Goal: Communication & Community: Answer question/provide support

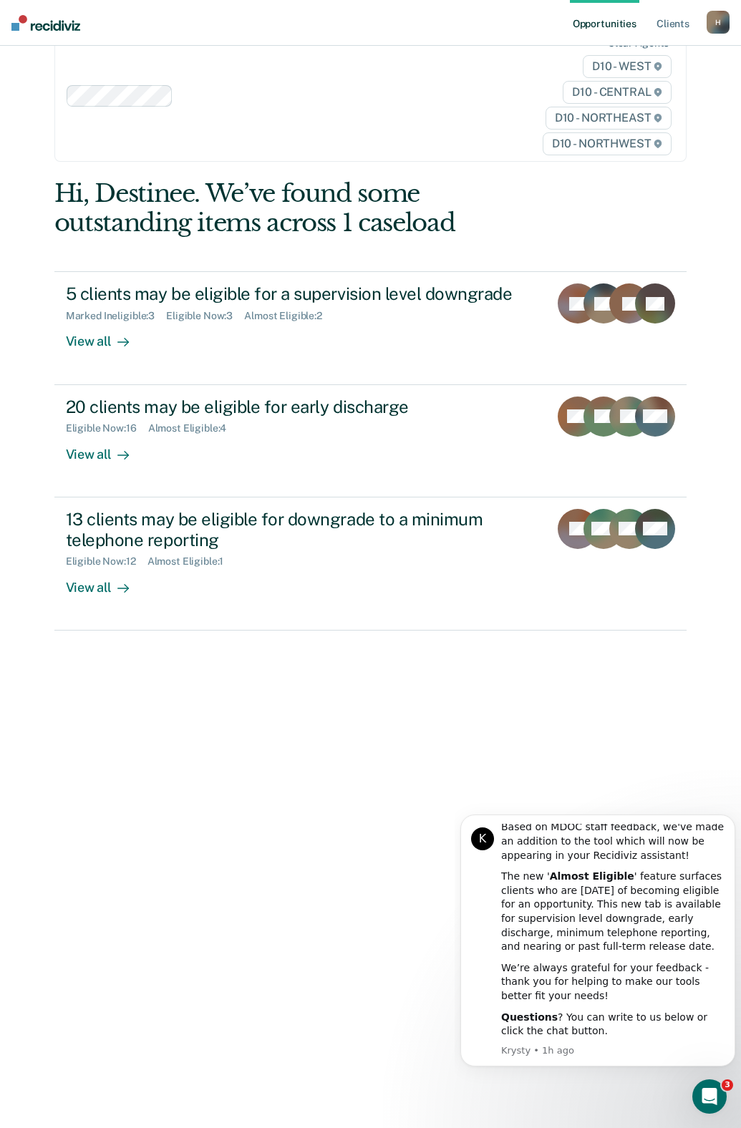
scroll to position [57, 0]
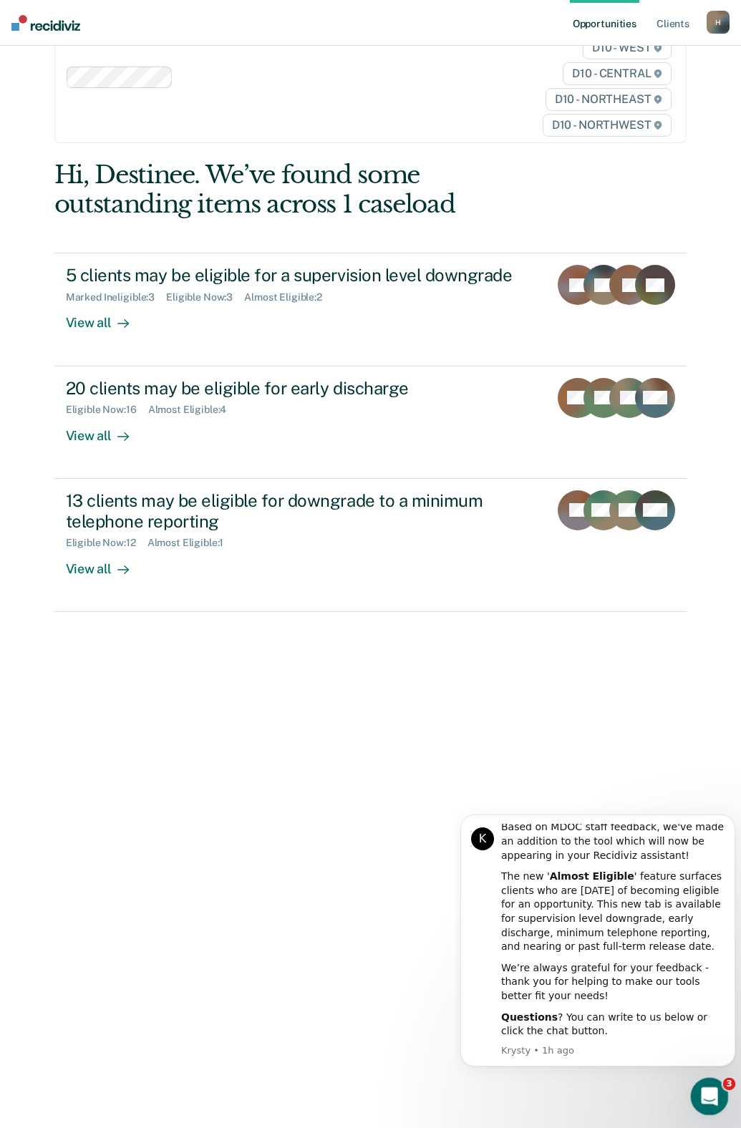
click at [707, 1092] on icon "Open Intercom Messenger" at bounding box center [708, 1095] width 24 height 24
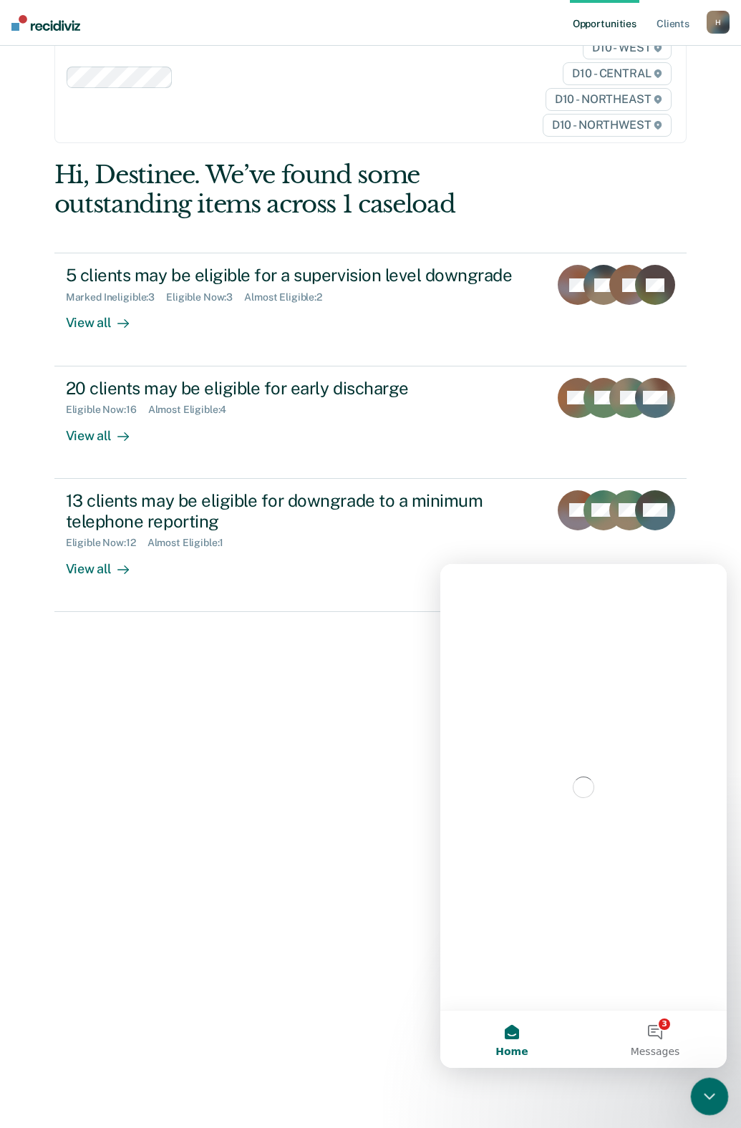
scroll to position [0, 0]
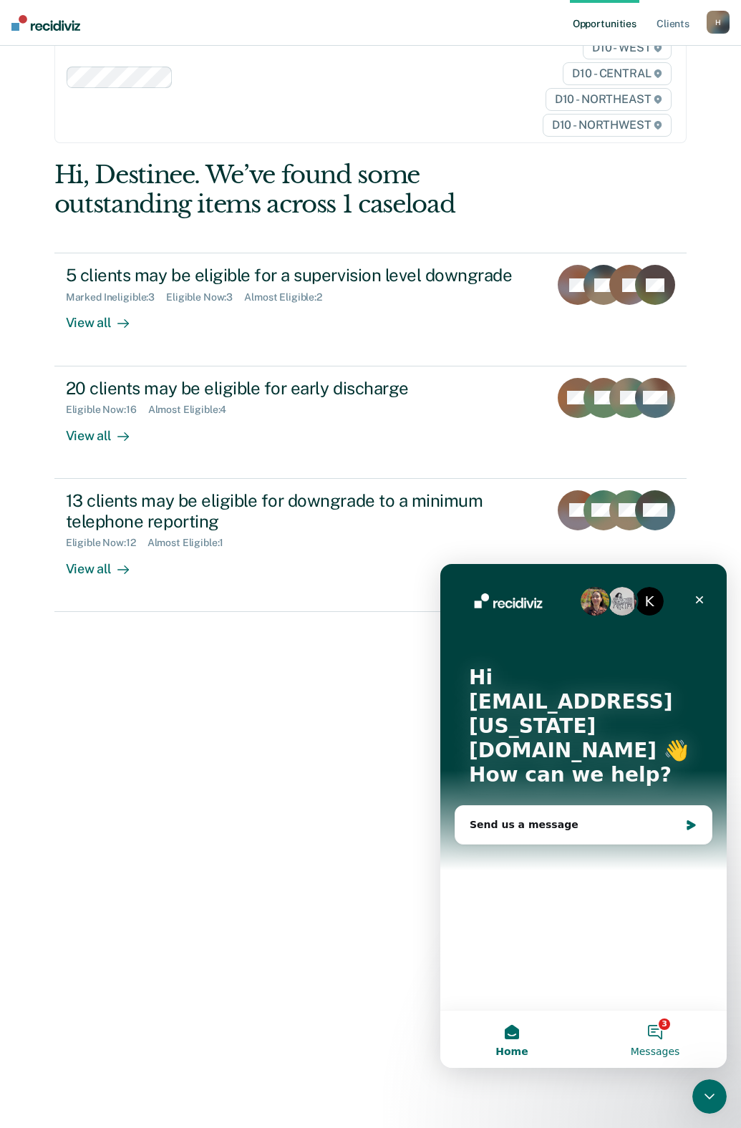
click at [663, 1043] on button "3 Messages" at bounding box center [654, 1039] width 143 height 57
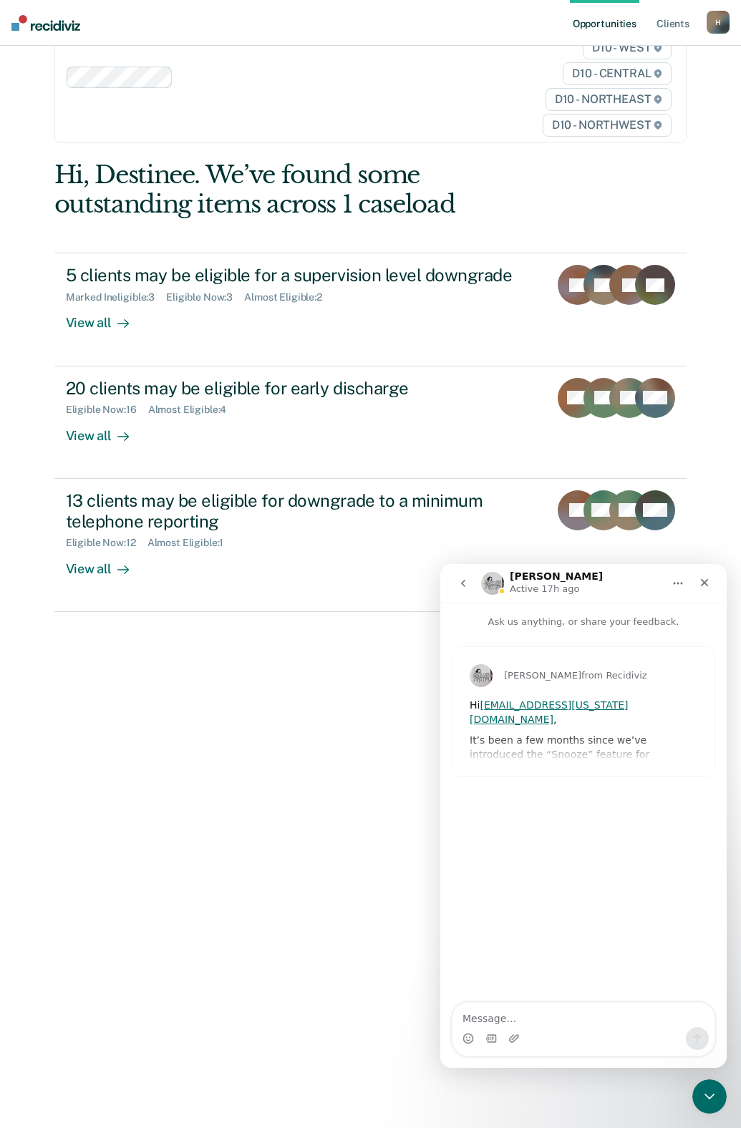
click at [465, 578] on icon "go back" at bounding box center [462, 583] width 11 height 11
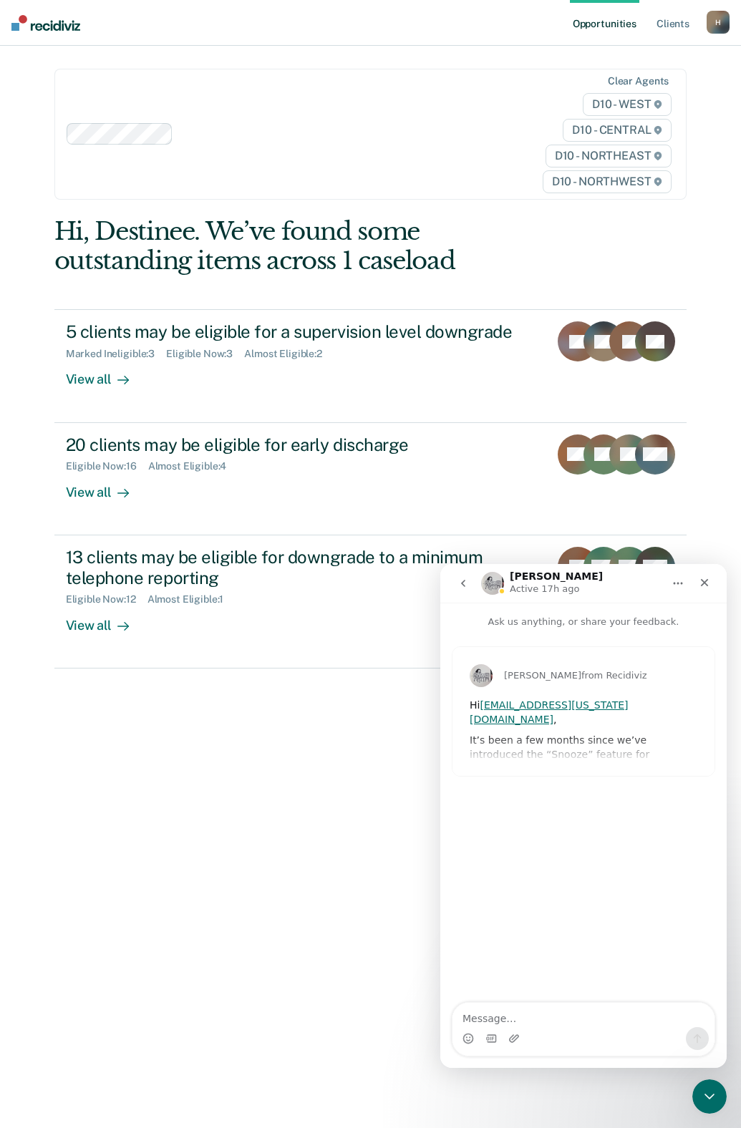
scroll to position [57, 0]
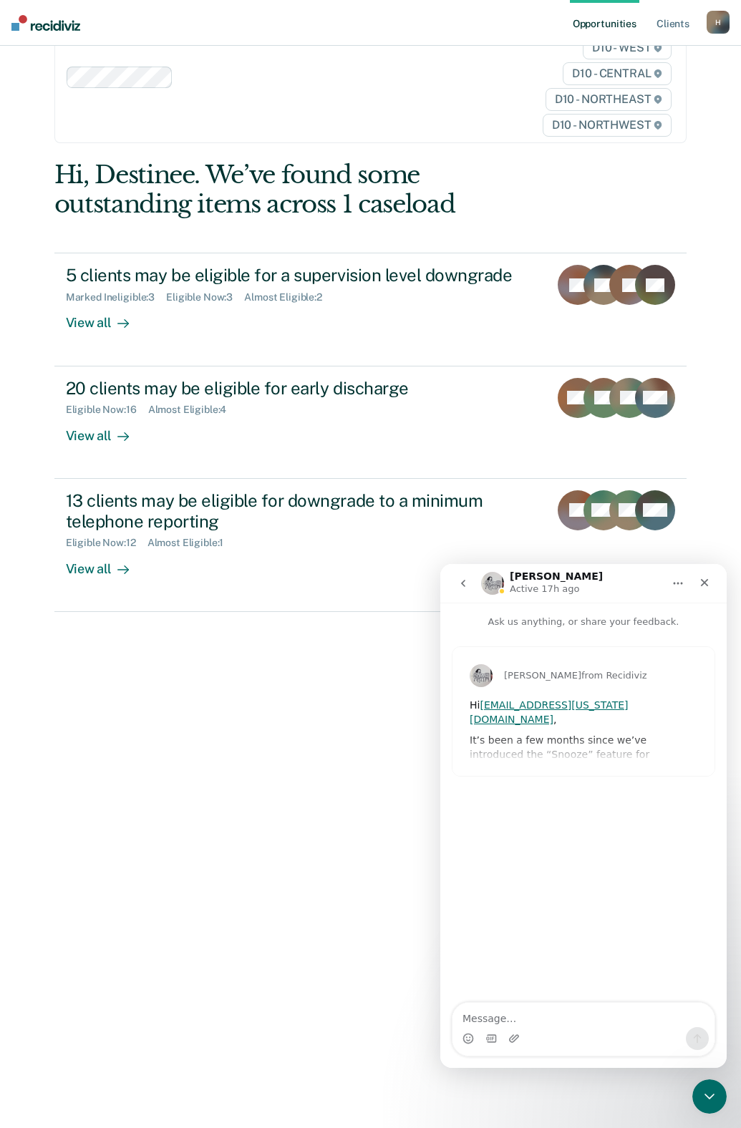
click at [457, 588] on icon "go back" at bounding box center [462, 583] width 11 height 11
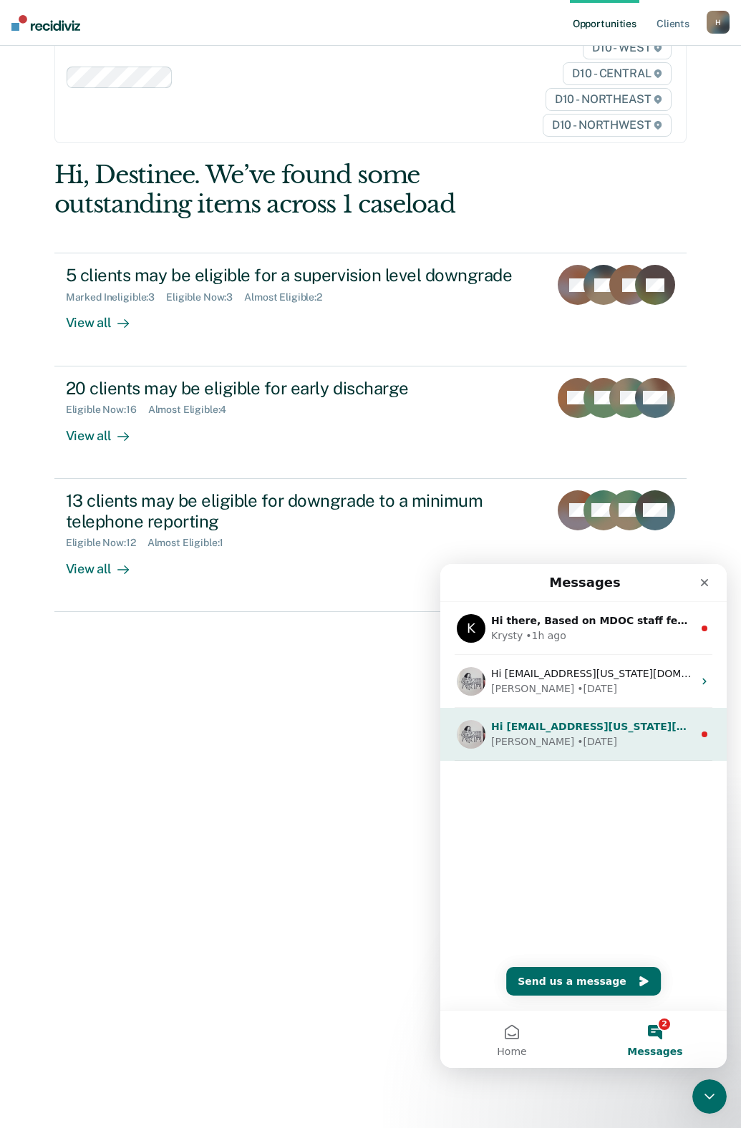
click at [606, 742] on div "[PERSON_NAME] • [DATE]" at bounding box center [592, 741] width 202 height 15
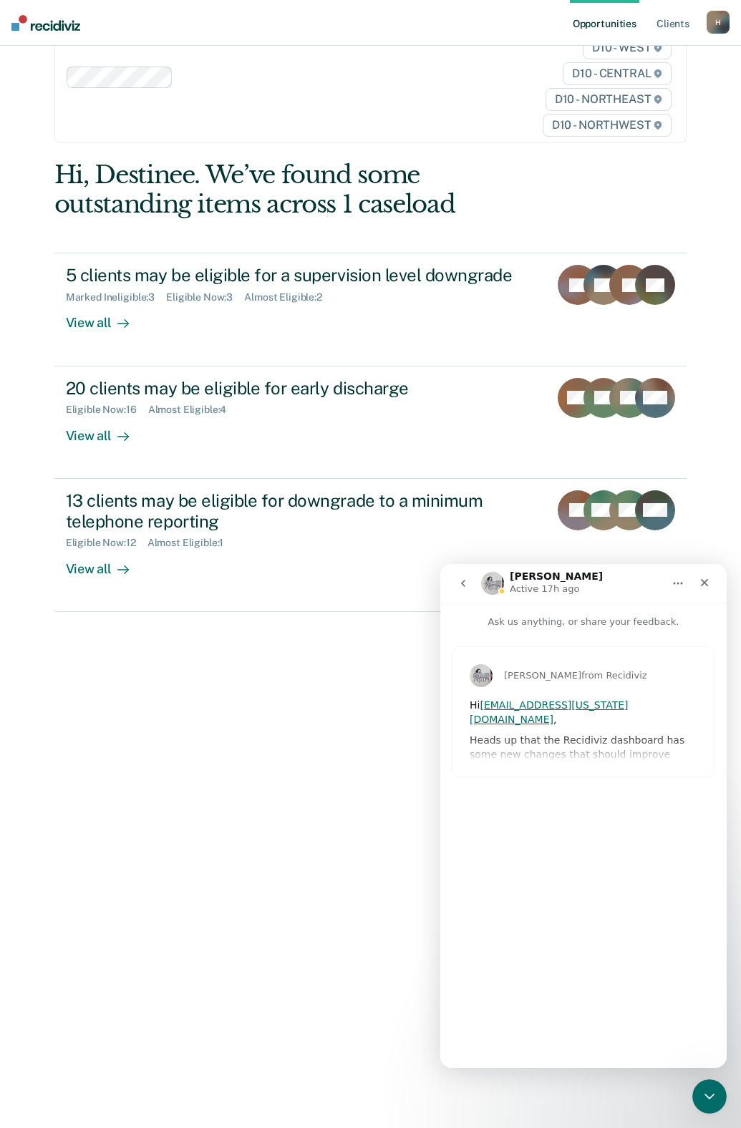
click at [459, 580] on icon "go back" at bounding box center [462, 583] width 11 height 11
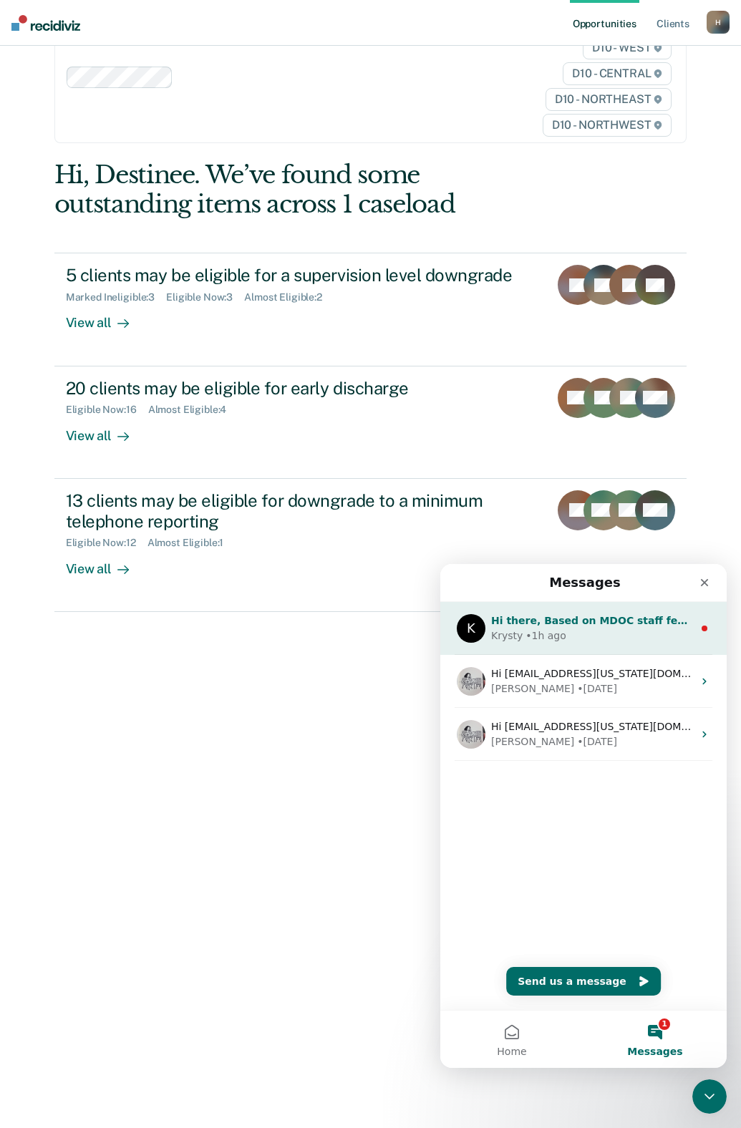
click at [577, 635] on div "Krysty • 1h ago" at bounding box center [592, 635] width 202 height 15
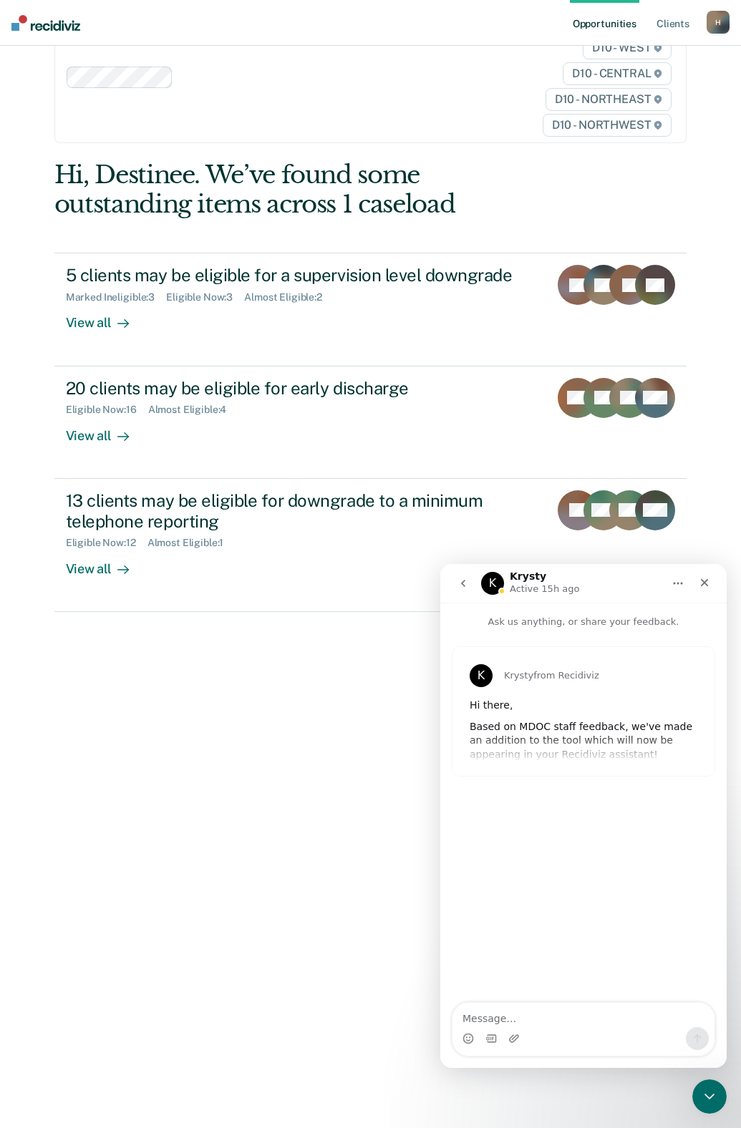
click at [466, 587] on icon "go back" at bounding box center [462, 583] width 11 height 11
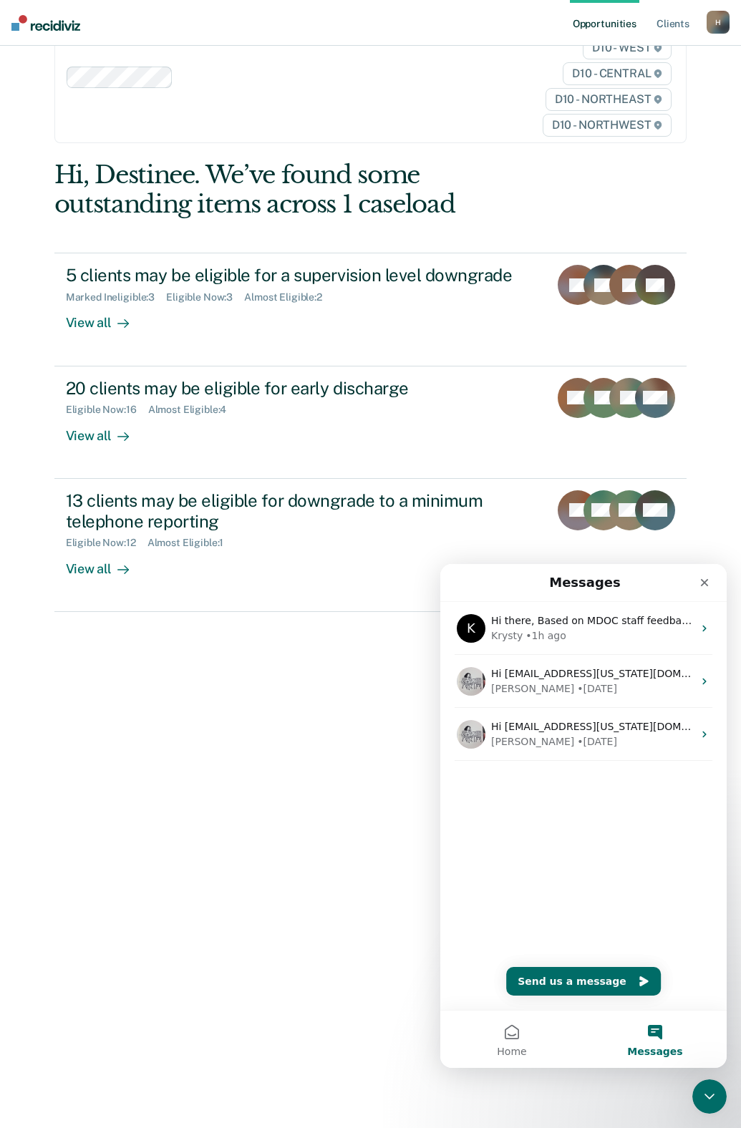
click at [313, 717] on div "Hi, Destinee. We’ve found some outstanding items across 1 caseload 5 clients ma…" at bounding box center [370, 644] width 633 height 968
drag, startPoint x: 228, startPoint y: 687, endPoint x: 318, endPoint y: 789, distance: 135.9
click at [223, 690] on div "Hi, Destinee. We’ve found some outstanding items across 1 caseload 5 clients ma…" at bounding box center [370, 644] width 633 height 968
click at [704, 1087] on icon "Close Intercom Messenger" at bounding box center [707, 1094] width 17 height 17
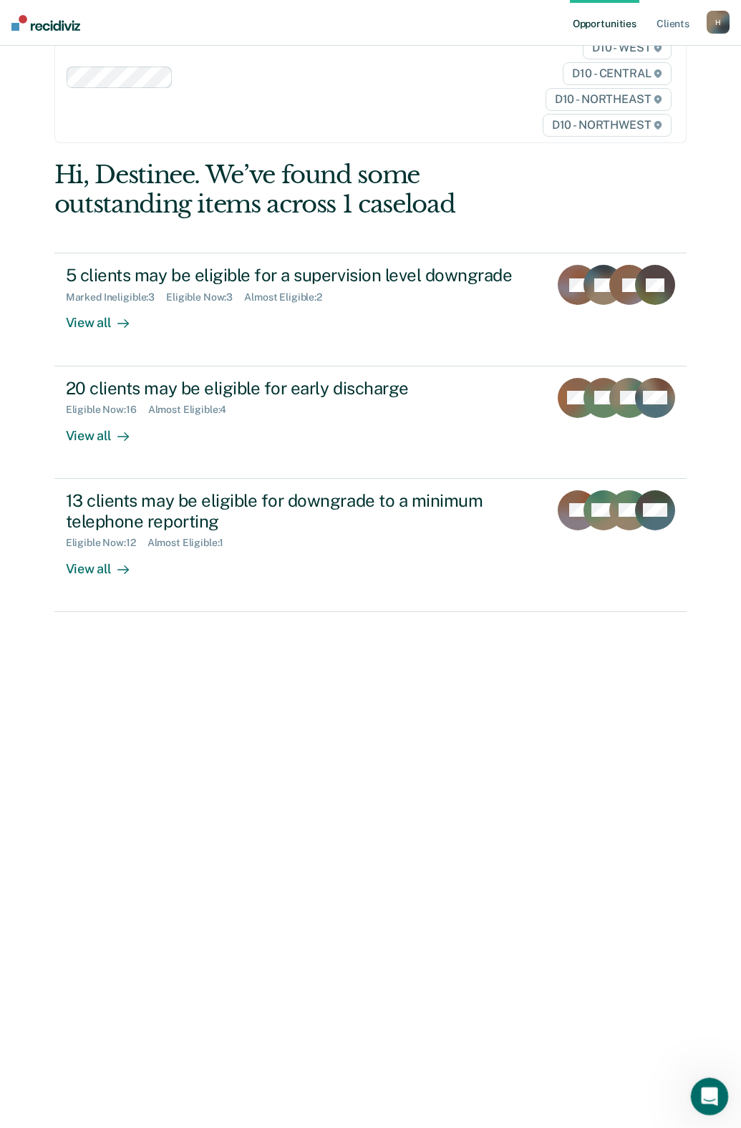
scroll to position [0, 0]
